Goal: Task Accomplishment & Management: Manage account settings

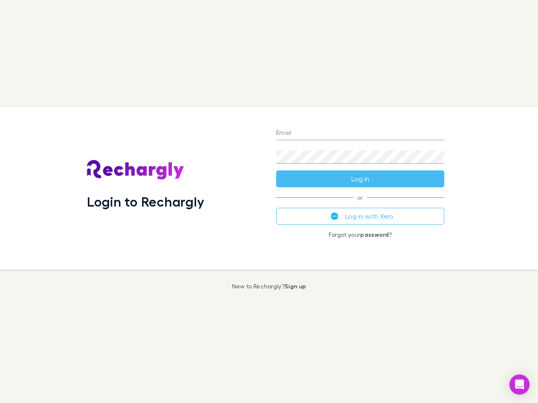
click at [269, 202] on div "Login to Rechargly" at bounding box center [174, 188] width 189 height 163
click at [360, 134] on input "Email" at bounding box center [360, 133] width 168 height 13
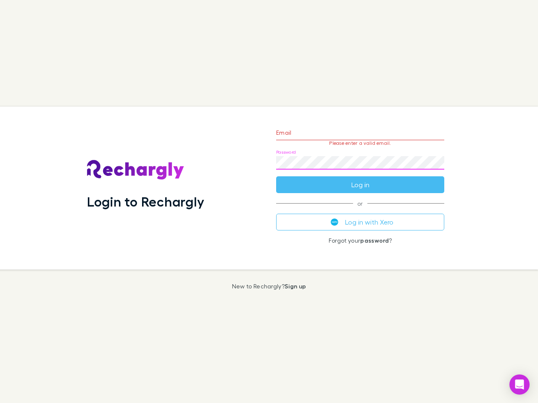
click at [360, 179] on form "Email Please enter a valid email. Password Log in" at bounding box center [360, 156] width 168 height 73
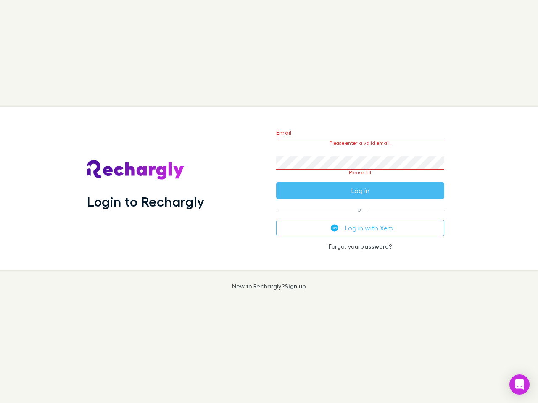
click at [360, 216] on div "Email Please enter a valid email. Password Please fill Log in or Log in with Xe…" at bounding box center [359, 188] width 181 height 163
click at [519, 385] on icon "Open Intercom Messenger" at bounding box center [519, 385] width 9 height 10
